Goal: Communication & Community: Share content

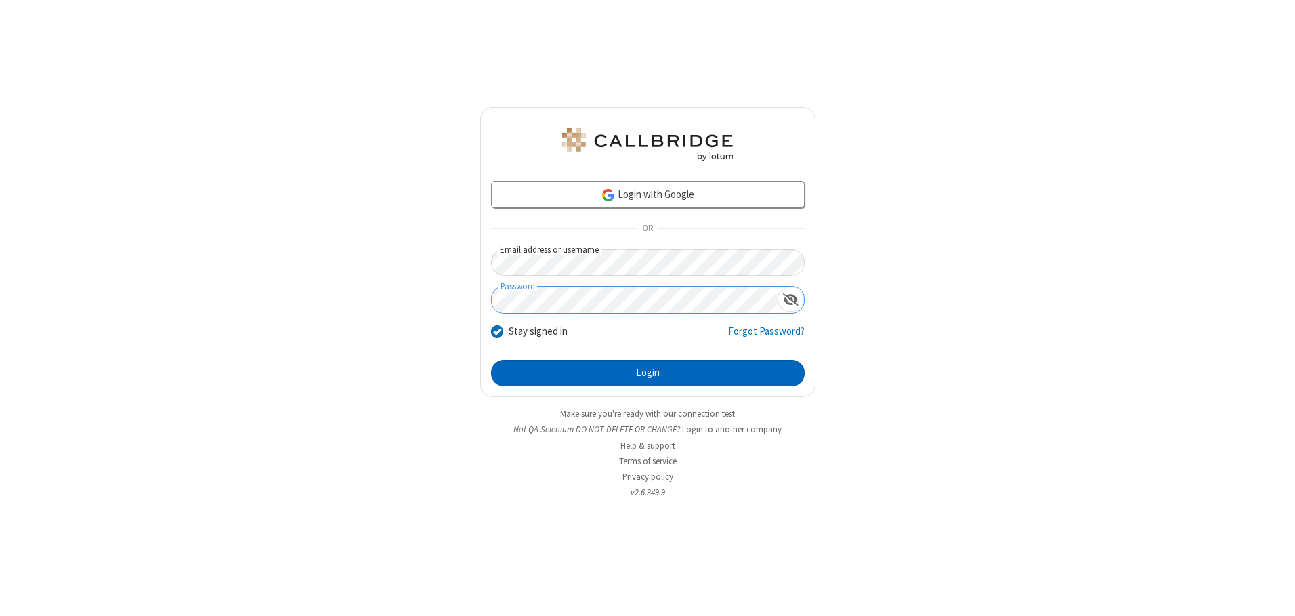
click at [647, 372] on button "Login" at bounding box center [648, 373] width 314 height 27
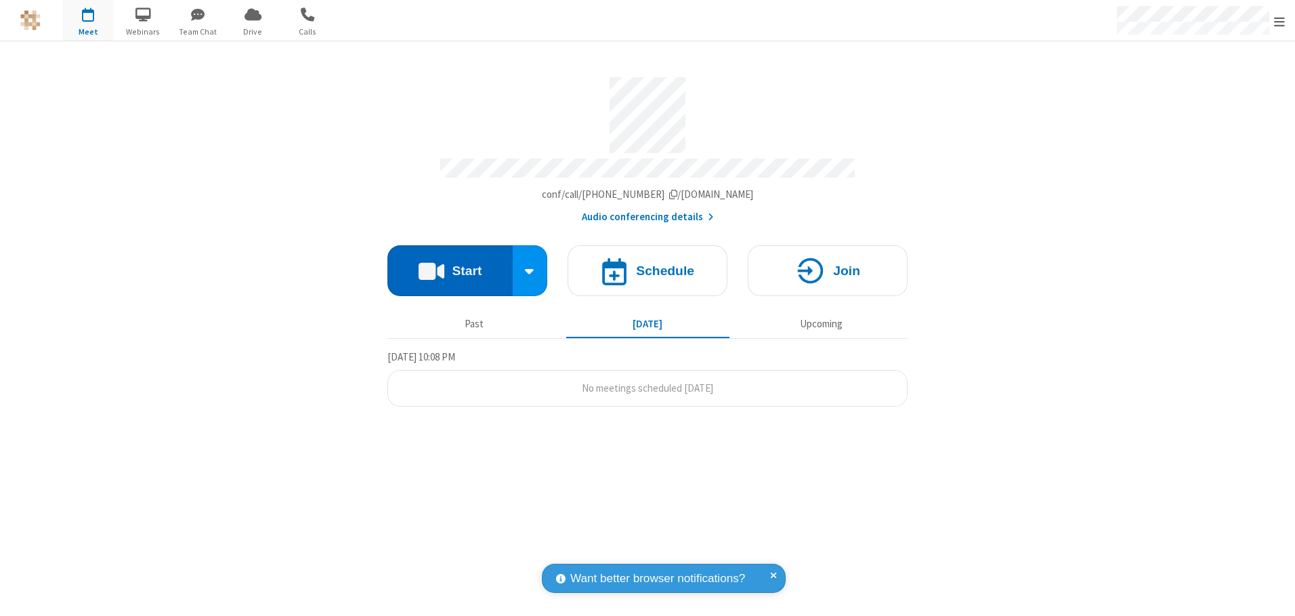
click at [450, 265] on button "Start" at bounding box center [449, 270] width 125 height 51
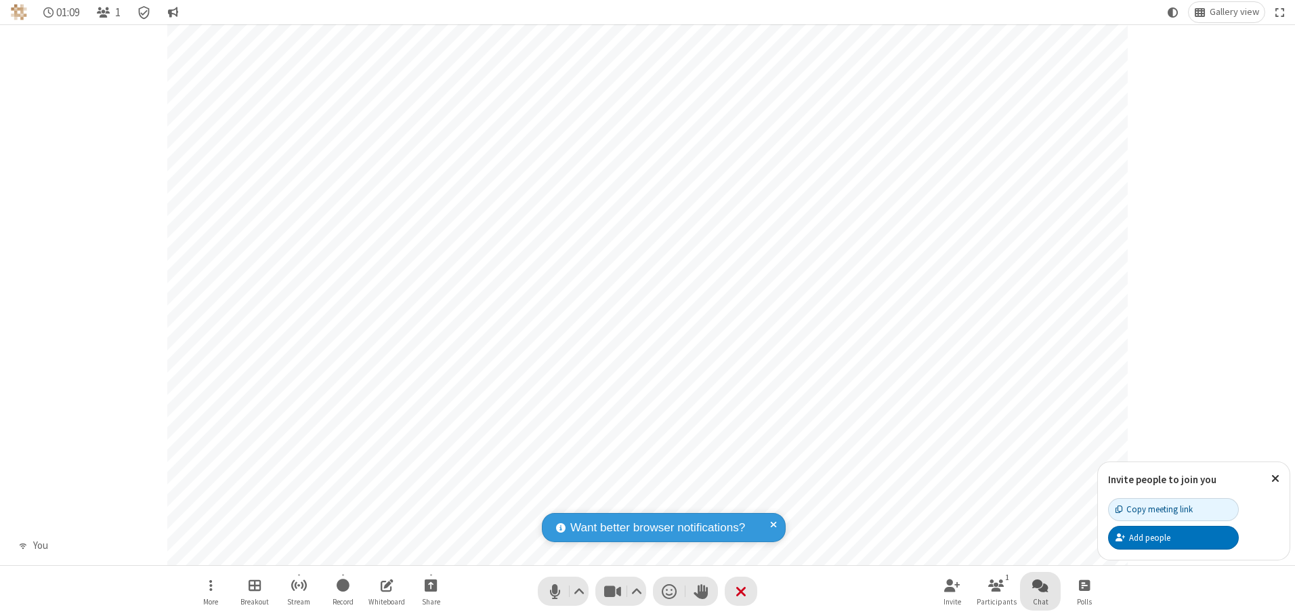
click at [1040, 584] on span "Open chat" at bounding box center [1040, 584] width 16 height 17
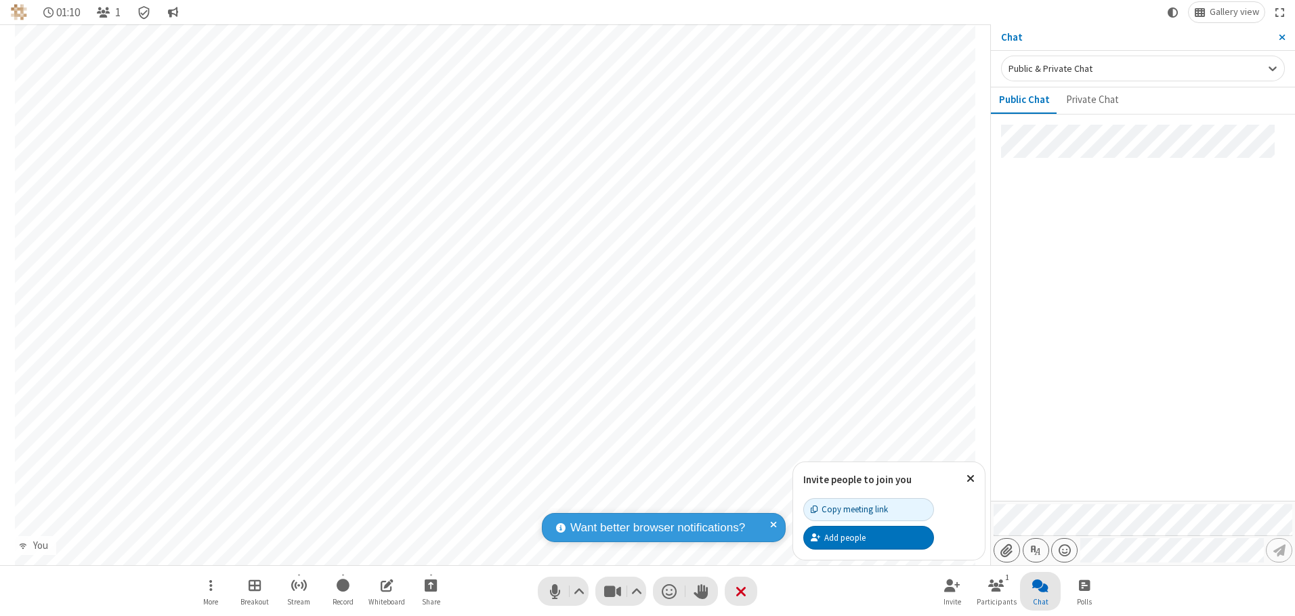
type input "C:\fakepath\doc_test.docx"
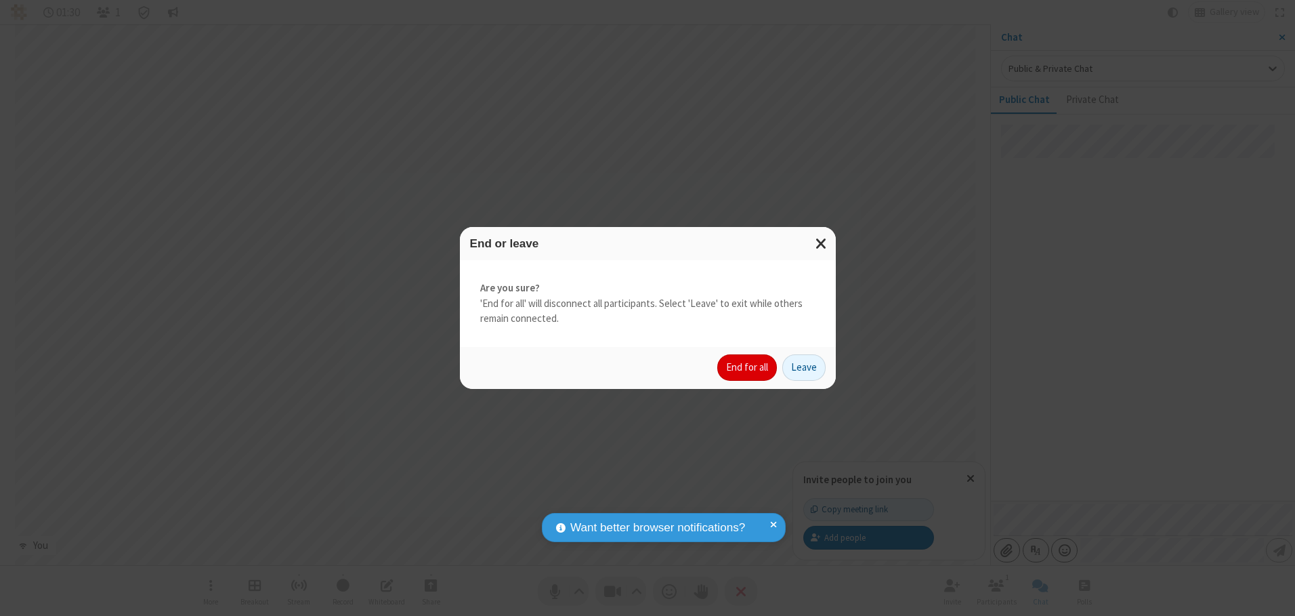
click at [748, 367] on button "End for all" at bounding box center [747, 367] width 60 height 27
